Goal: Book appointment/travel/reservation

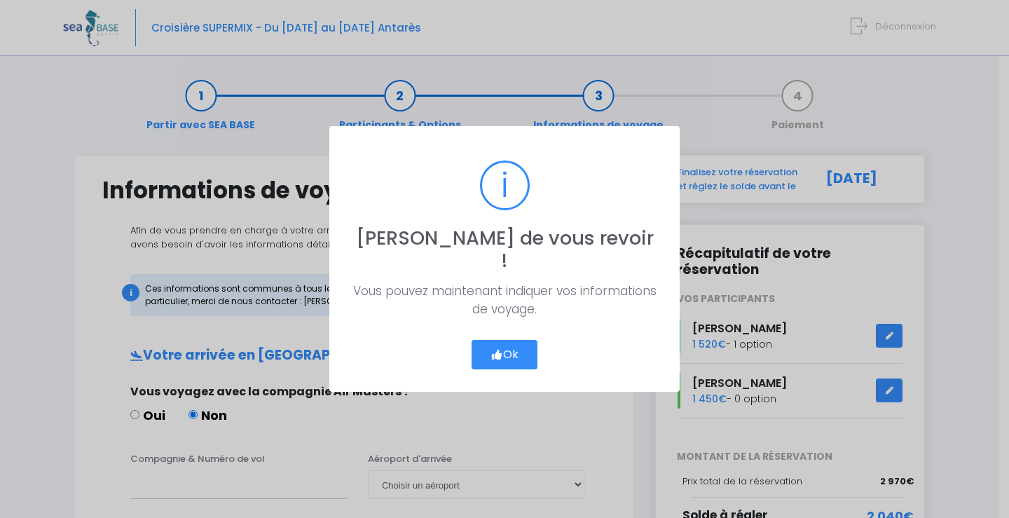
click at [499, 340] on button "Ok" at bounding box center [504, 354] width 66 height 29
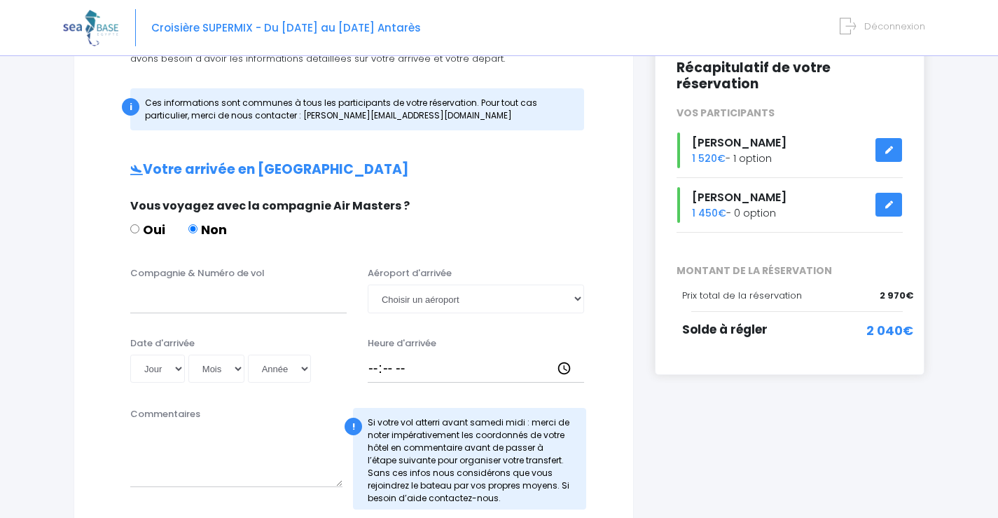
scroll to position [210, 0]
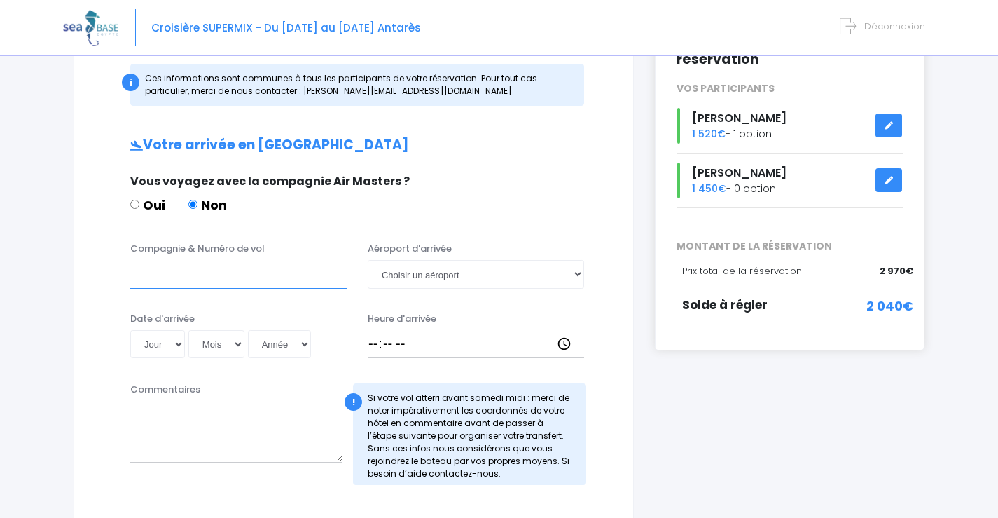
click at [206, 279] on input "Compagnie & Numéro de vol" at bounding box center [238, 274] width 216 height 28
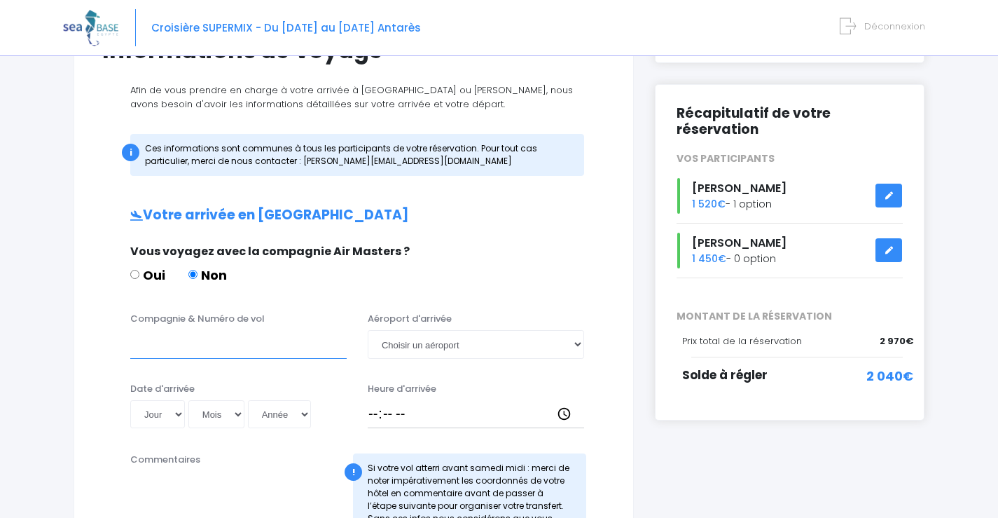
scroll to position [70, 0]
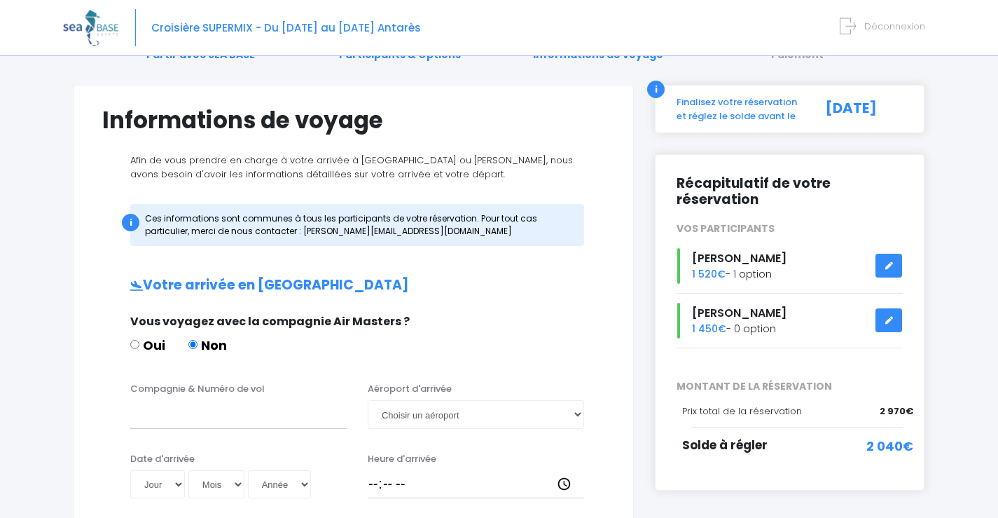
click at [765, 270] on div "[PERSON_NAME] 1 520€ - 1 option" at bounding box center [789, 266] width 247 height 36
click at [899, 269] on link at bounding box center [889, 266] width 27 height 25
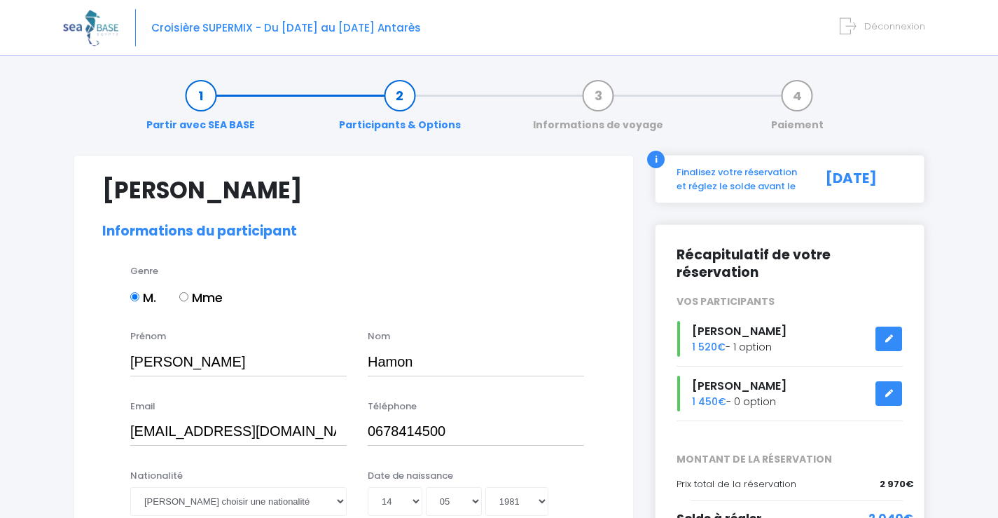
select select "MF2"
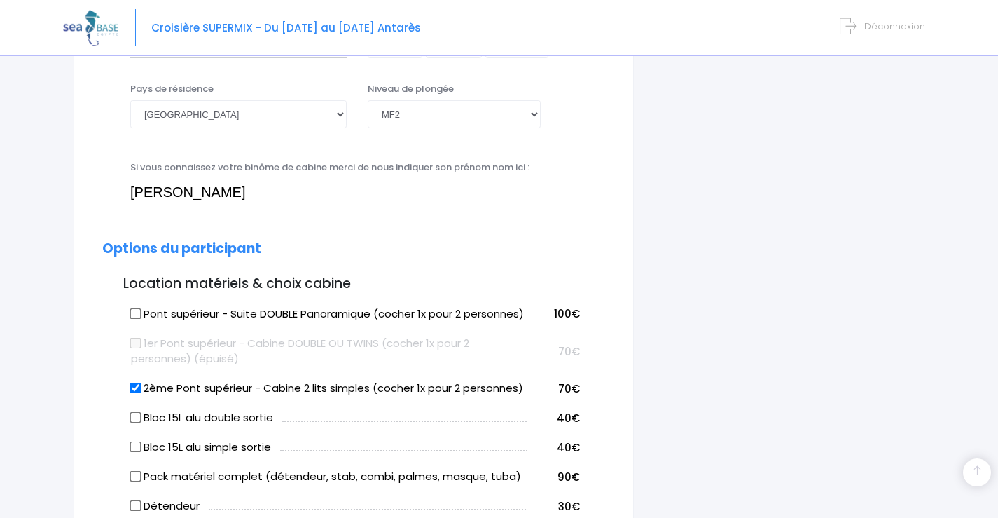
scroll to position [560, 0]
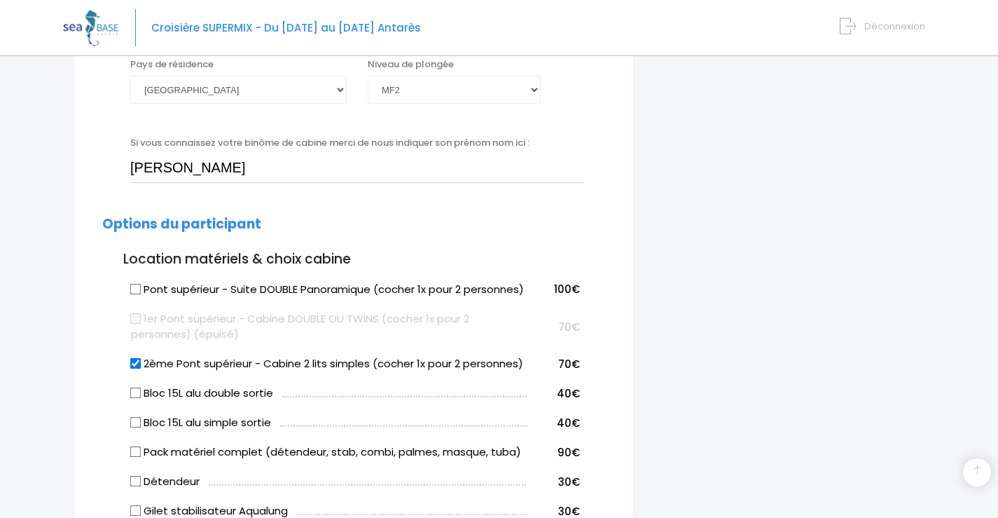
click at [172, 286] on label "Pont supérieur - Suite DOUBLE Panoramique (cocher 1x pour 2 personnes)" at bounding box center [327, 290] width 393 height 16
click at [142, 286] on input "Pont supérieur - Suite DOUBLE Panoramique (cocher 1x pour 2 personnes)" at bounding box center [135, 288] width 11 height 11
checkbox input "true"
click at [128, 376] on td "2ème Pont supérieur - Cabine 2 lits simples (cocher 1x pour 2 personnes)" at bounding box center [327, 361] width 400 height 29
click at [135, 369] on input "2ème Pont supérieur - Cabine 2 lits simples (cocher 1x pour 2 personnes)" at bounding box center [135, 363] width 11 height 11
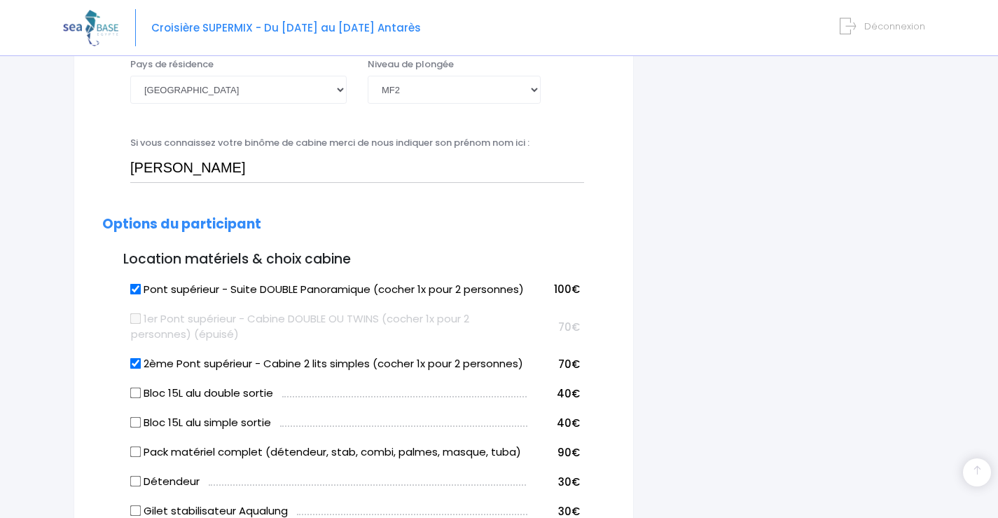
checkbox input "false"
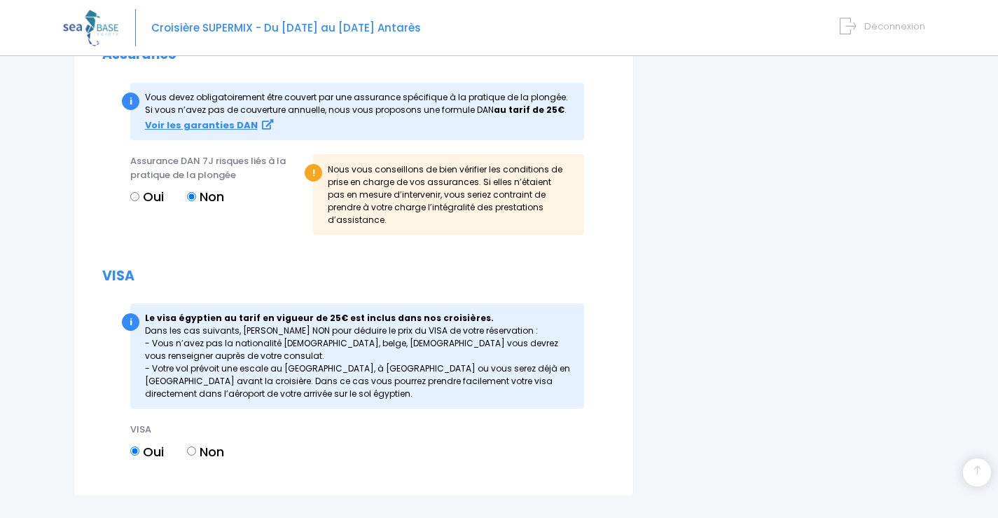
scroll to position [1541, 0]
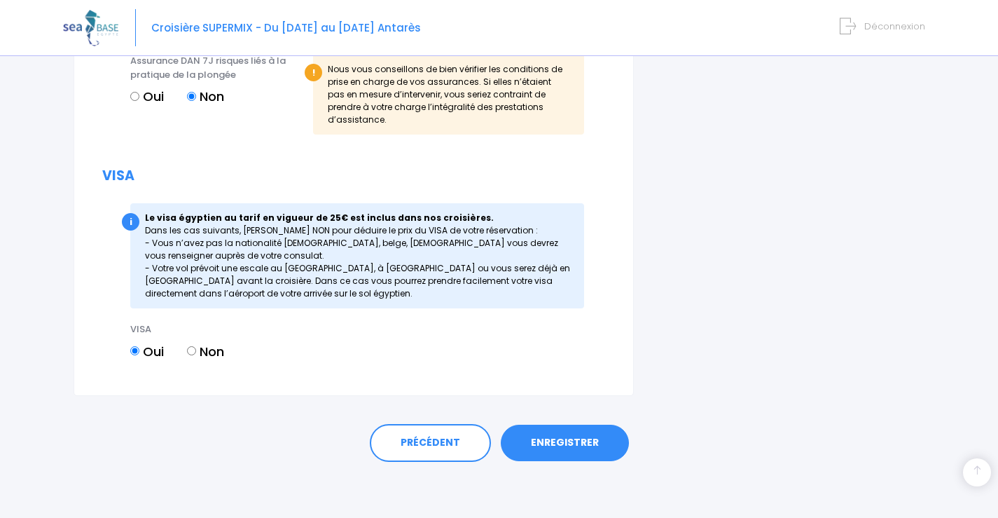
click at [579, 449] on link "ENREGISTRER" at bounding box center [565, 443] width 128 height 36
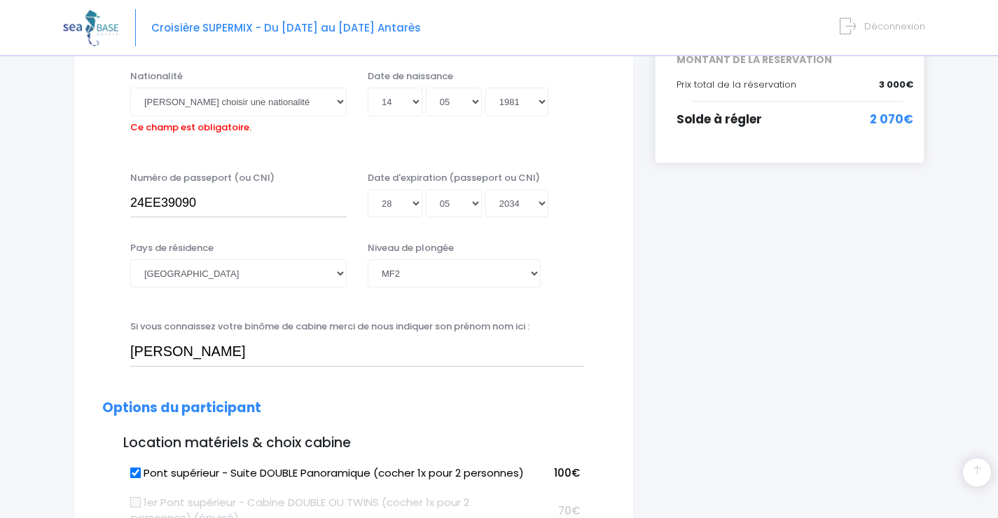
scroll to position [347, 0]
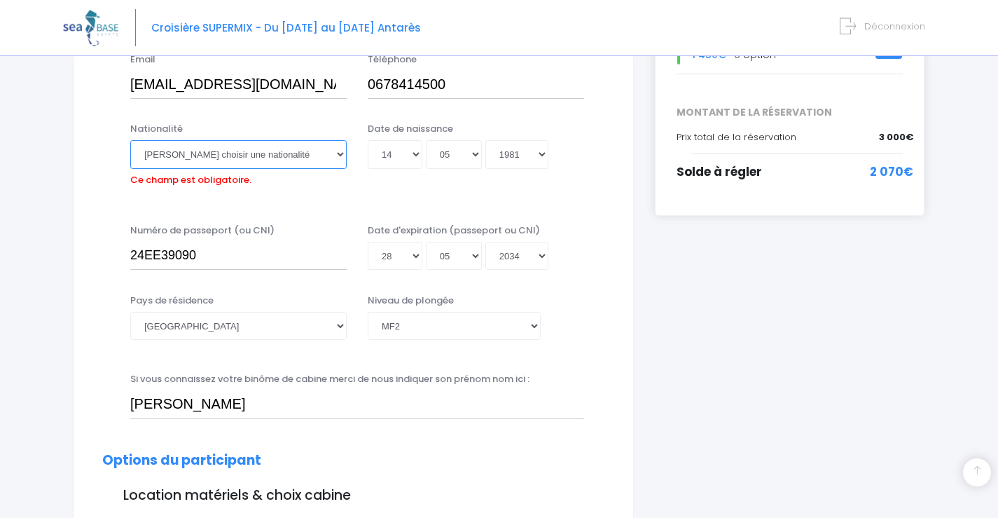
click at [233, 154] on select "Veuillez choisir une nationalité Afghane Albanaise Algerienne Allemande America…" at bounding box center [238, 154] width 216 height 28
select select "Française"
click at [130, 140] on select "Veuillez choisir une nationalité Afghane Albanaise Algerienne Allemande America…" at bounding box center [238, 154] width 216 height 28
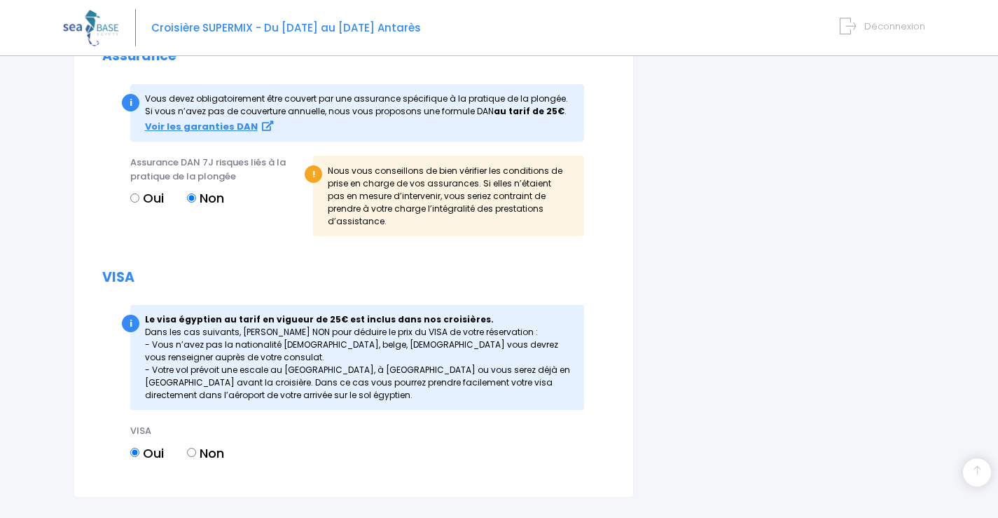
scroll to position [1657, 0]
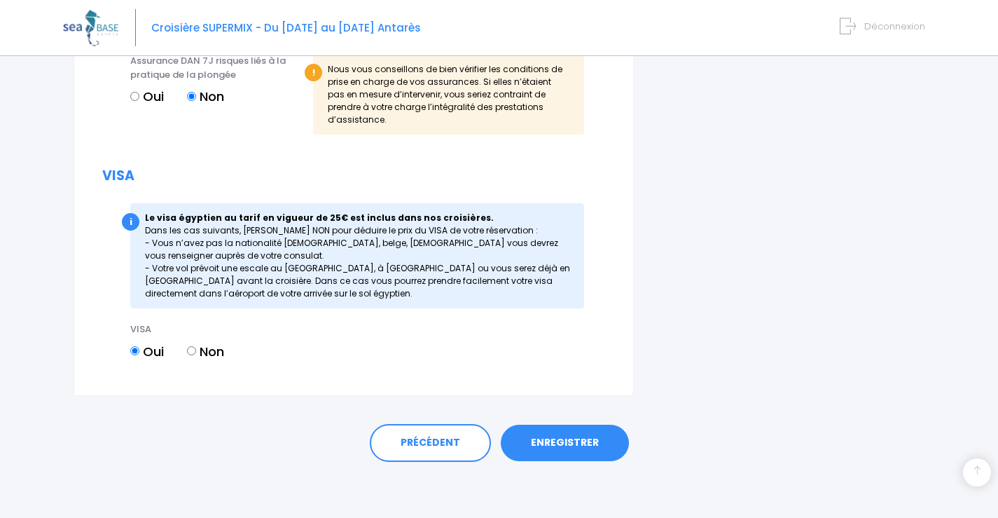
click at [572, 438] on link "ENREGISTRER" at bounding box center [565, 443] width 128 height 36
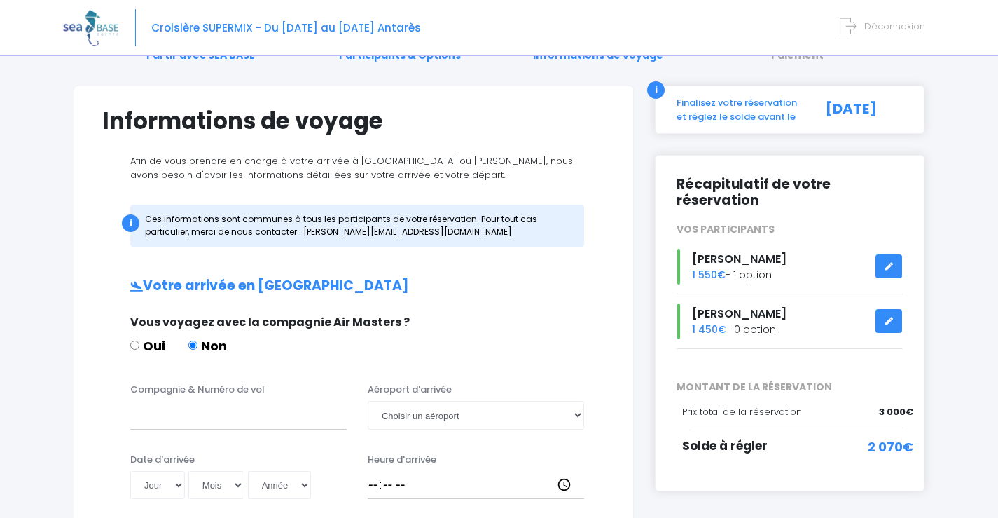
scroll to position [210, 0]
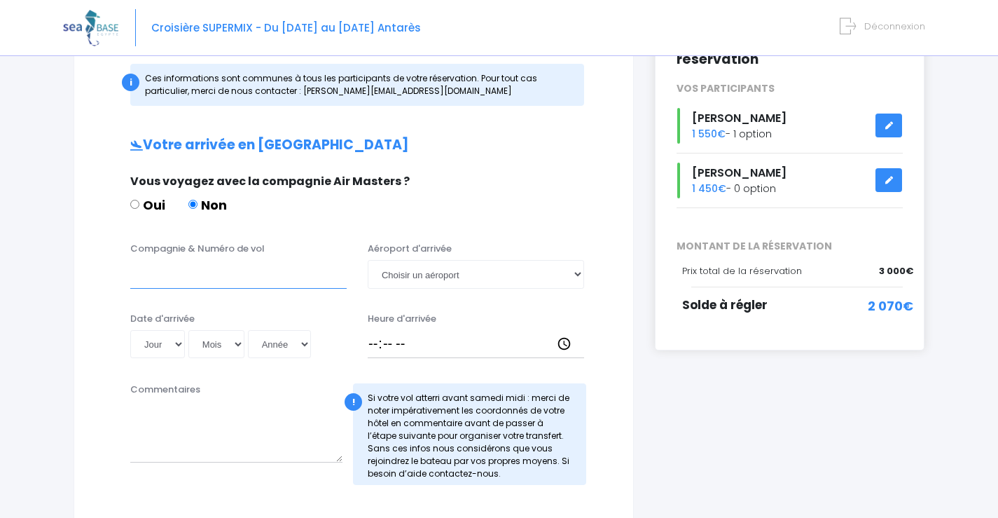
click at [172, 268] on input "Compagnie & Numéro de vol" at bounding box center [238, 274] width 216 height 28
type input "EJU4691"
click at [500, 273] on select "Choisir un aéroport Hurghada Marsa Alam" at bounding box center [476, 274] width 216 height 28
select select "Hurghada"
click at [368, 260] on select "Choisir un aéroport Hurghada Marsa Alam" at bounding box center [476, 274] width 216 height 28
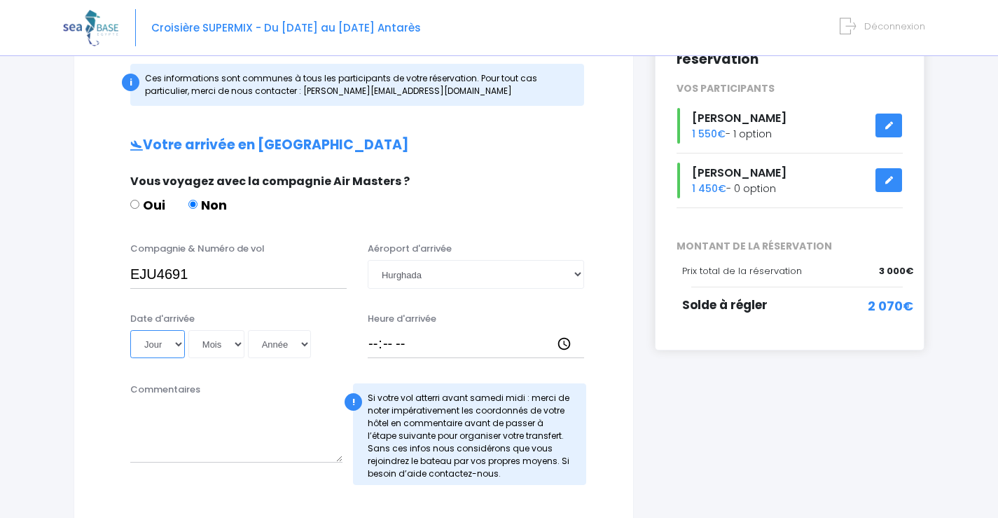
click at [182, 346] on select "Jour 01 02 03 04 05 06 07 08 09 10 11 12 13 14 15 16 17 18 19 20 21 22 23 24 25…" at bounding box center [157, 344] width 55 height 28
click at [176, 344] on select "Jour 01 02 03 04 05 06 07 08 09 10 11 12 13 14 15 16 17 18 19 20 21 22 23 24 25…" at bounding box center [157, 344] width 55 height 28
select select "15"
click at [130, 330] on select "Jour 01 02 03 04 05 06 07 08 09 10 11 12 13 14 15 16 17 18 19 20 21 22 23 24 25…" at bounding box center [157, 344] width 55 height 28
click at [235, 347] on select "Mois 01 02 03 04 05 06 07 08 09 10 11 12" at bounding box center [216, 344] width 56 height 28
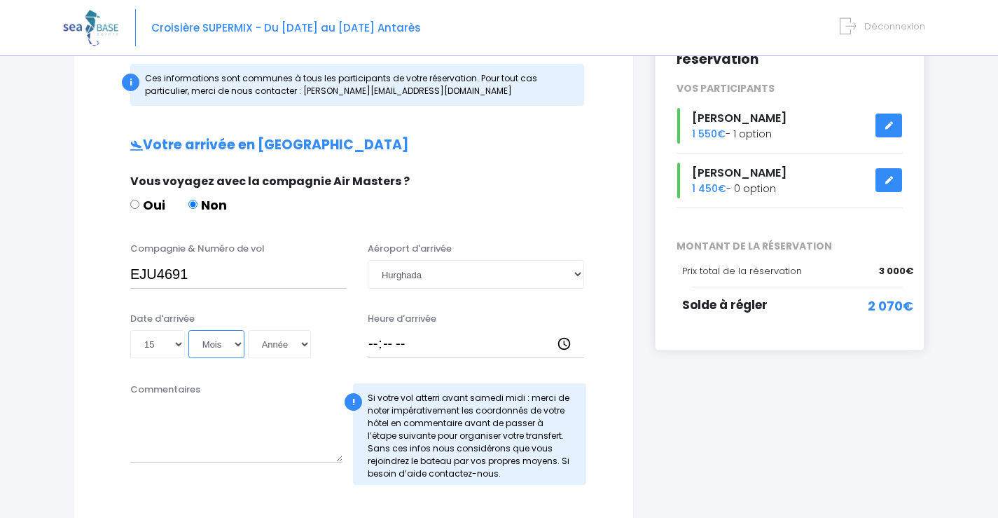
select select "11"
click at [188, 330] on select "Mois 01 02 03 04 05 06 07 08 09 10 11 12" at bounding box center [216, 344] width 56 height 28
click at [307, 343] on select "Année 2045 2044 2043 2042 2041 2040 2039 2038 2037 2036 2035 2034 2033 2032 203…" at bounding box center [279, 344] width 63 height 28
select select "2025"
click at [248, 330] on select "Année 2045 2044 2043 2042 2041 2040 2039 2038 2037 2036 2035 2034 2033 2032 203…" at bounding box center [279, 344] width 63 height 28
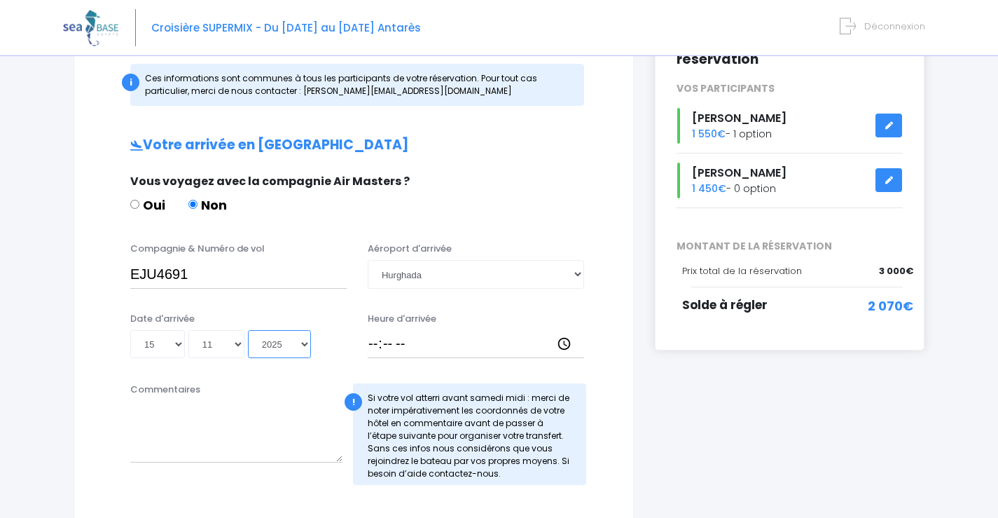
type input "2025-11-15"
click at [399, 343] on input "Heure d'arrivée" at bounding box center [476, 344] width 216 height 28
type input "16:20"
click at [300, 444] on textarea "Commentaires" at bounding box center [236, 432] width 212 height 62
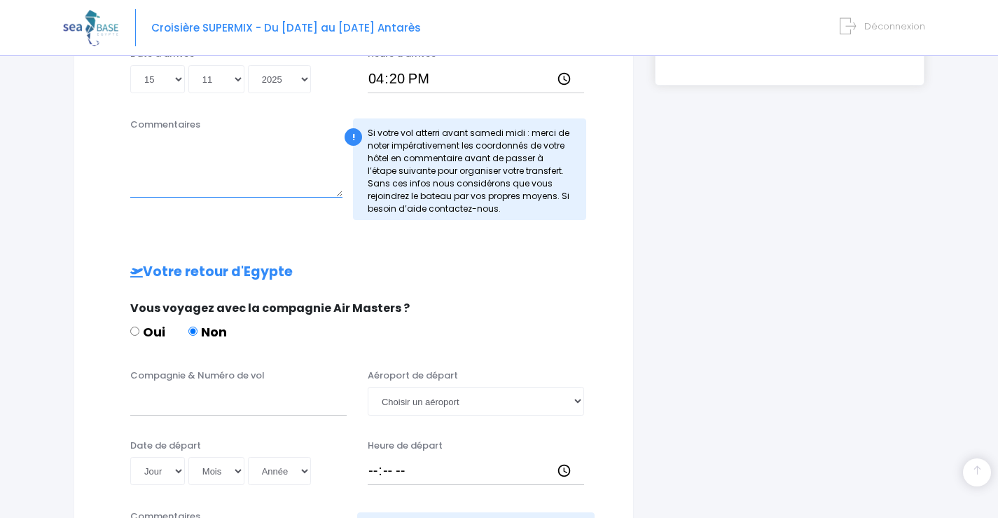
scroll to position [560, 0]
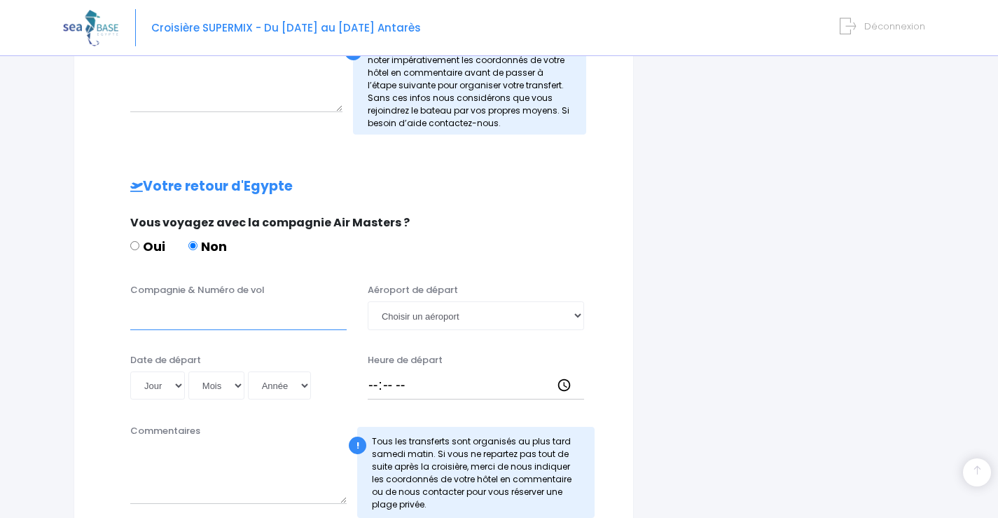
click at [160, 319] on input "Compagnie & Numéro de vol" at bounding box center [238, 315] width 216 height 28
type input "EJU4692"
click at [577, 319] on select "Choisir un aéroport Hurghada Marsa Alam" at bounding box center [476, 315] width 216 height 28
select select "Hurghada"
click at [368, 301] on select "Choisir un aéroport Hurghada Marsa Alam" at bounding box center [476, 315] width 216 height 28
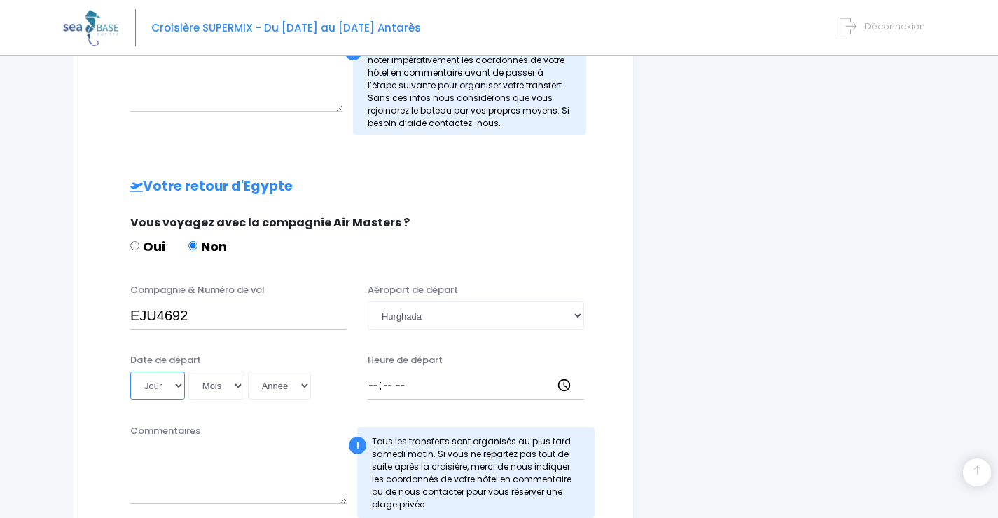
click at [178, 380] on select "Jour 01 02 03 04 05 06 07 08 09 10 11 12 13 14 15 16 17 18 19 20 21 22 23 24 25…" at bounding box center [157, 385] width 55 height 28
select select "22"
click at [130, 371] on select "Jour 01 02 03 04 05 06 07 08 09 10 11 12 13 14 15 16 17 18 19 20 21 22 23 24 25…" at bounding box center [157, 385] width 55 height 28
click at [238, 383] on select "Mois 01 02 03 04 05 06 07 08 09 10 11 12" at bounding box center [216, 385] width 56 height 28
select select "11"
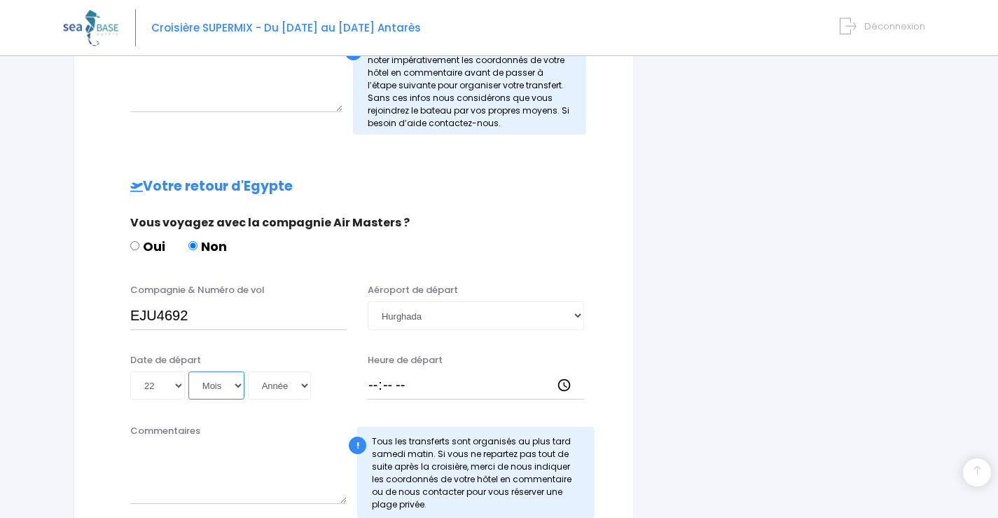
click at [188, 371] on select "Mois 01 02 03 04 05 06 07 08 09 10 11 12" at bounding box center [216, 385] width 56 height 28
click at [307, 386] on select "Année 2045 2044 2043 2042 2041 2040 2039 2038 2037 2036 2035 2034 2033 2032 203…" at bounding box center [279, 385] width 63 height 28
select select "2025"
click at [248, 371] on select "Année 2045 2044 2043 2042 2041 2040 2039 2038 2037 2036 2035 2034 2033 2032 203…" at bounding box center [279, 385] width 63 height 28
type input "2025-11-22"
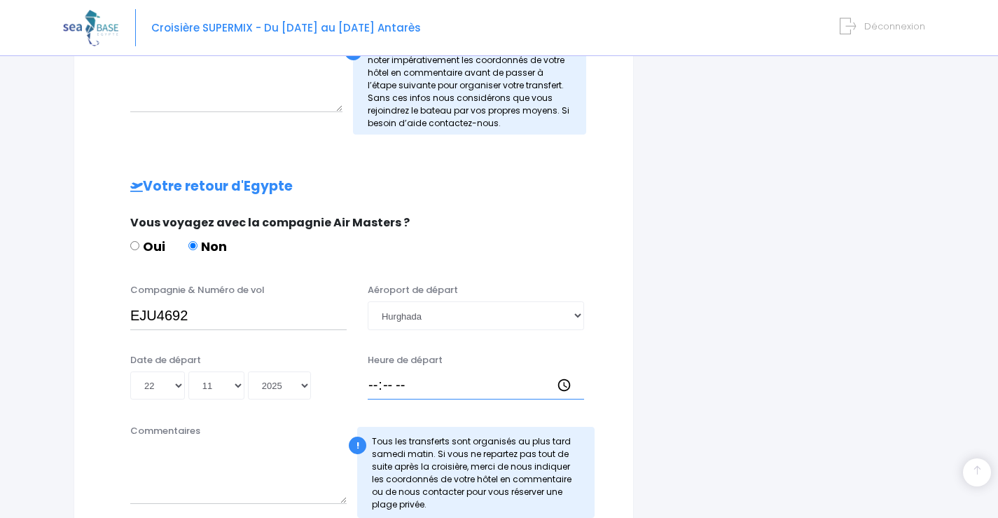
click at [375, 384] on input "Heure de départ" at bounding box center [476, 385] width 216 height 28
type input "17:05"
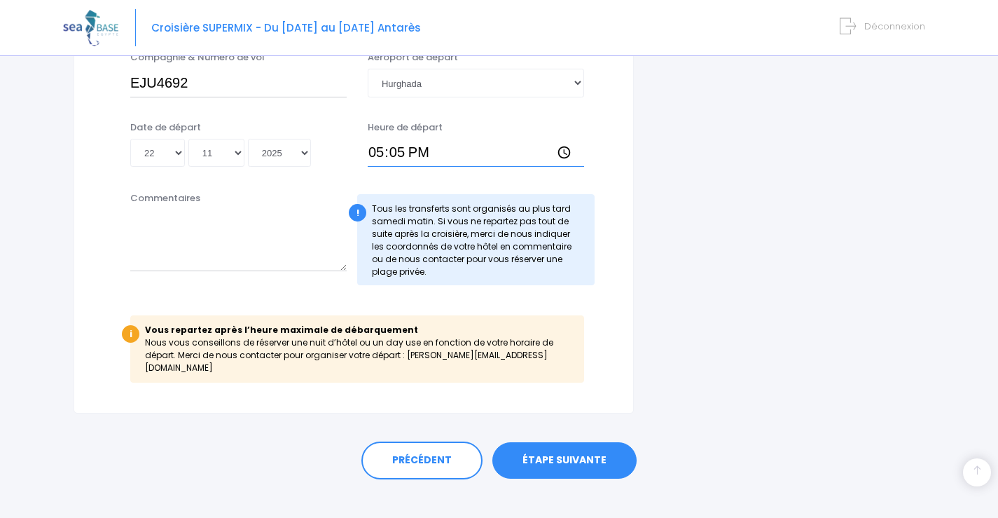
scroll to position [798, 0]
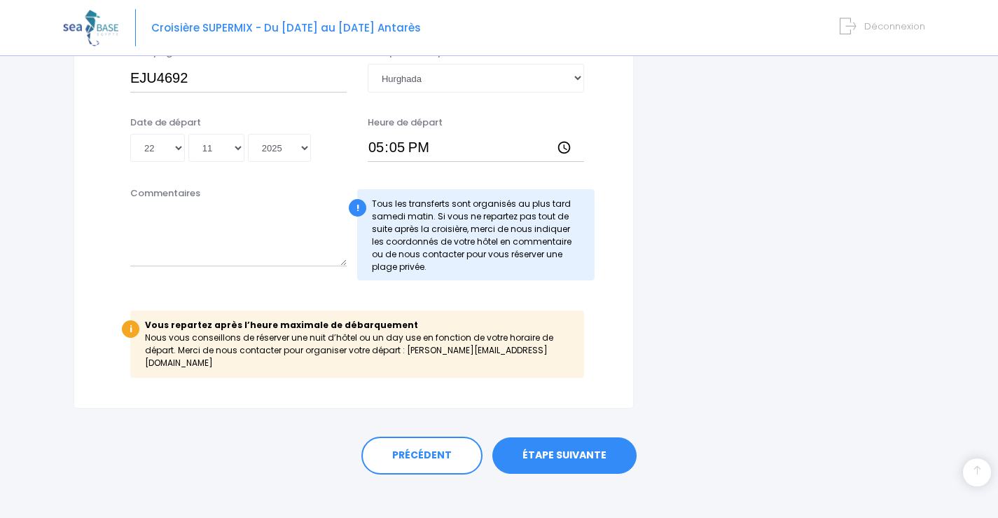
click at [612, 442] on link "ÉTAPE SUIVANTE" at bounding box center [564, 455] width 144 height 36
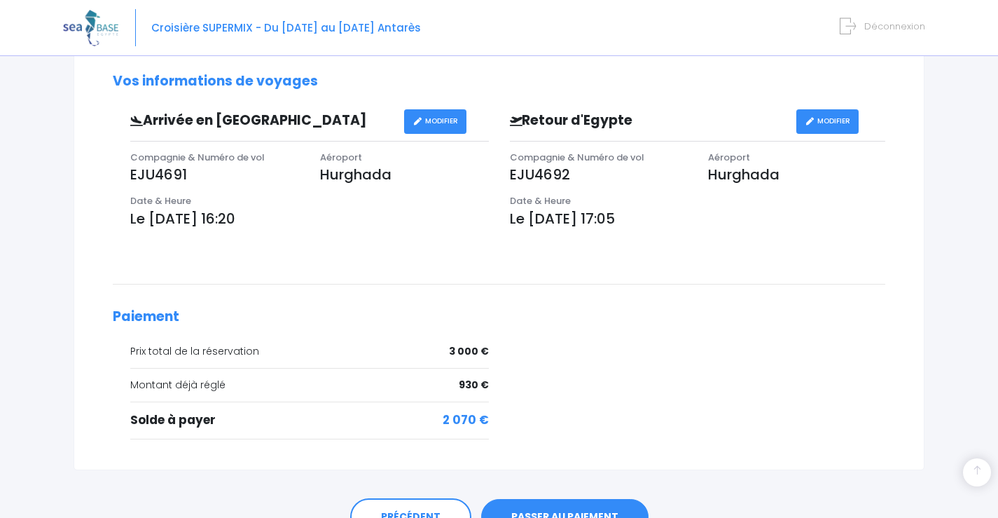
scroll to position [506, 0]
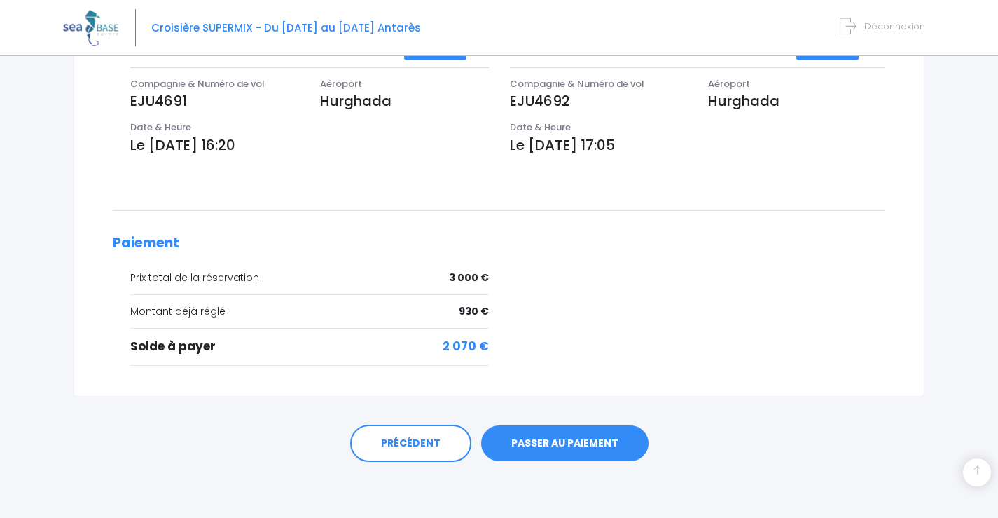
click at [563, 445] on link "PASSER AU PAIEMENT" at bounding box center [564, 443] width 167 height 36
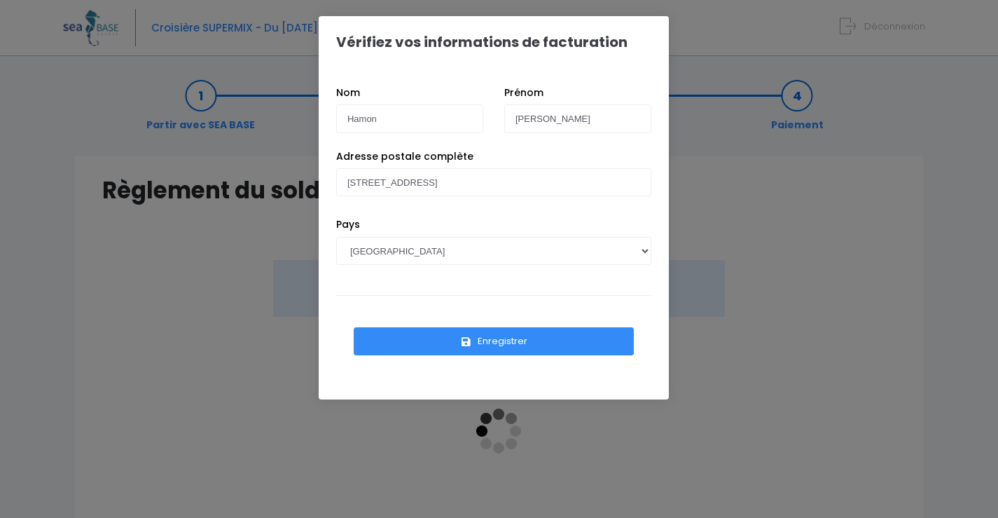
click at [488, 346] on button "Enregistrer" at bounding box center [494, 341] width 280 height 28
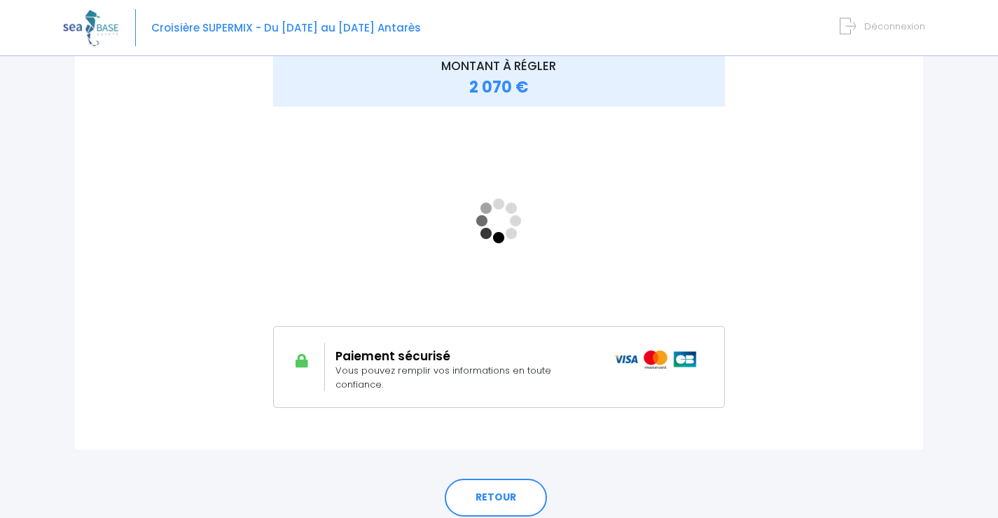
scroll to position [140, 0]
